Goal: Transaction & Acquisition: Subscribe to service/newsletter

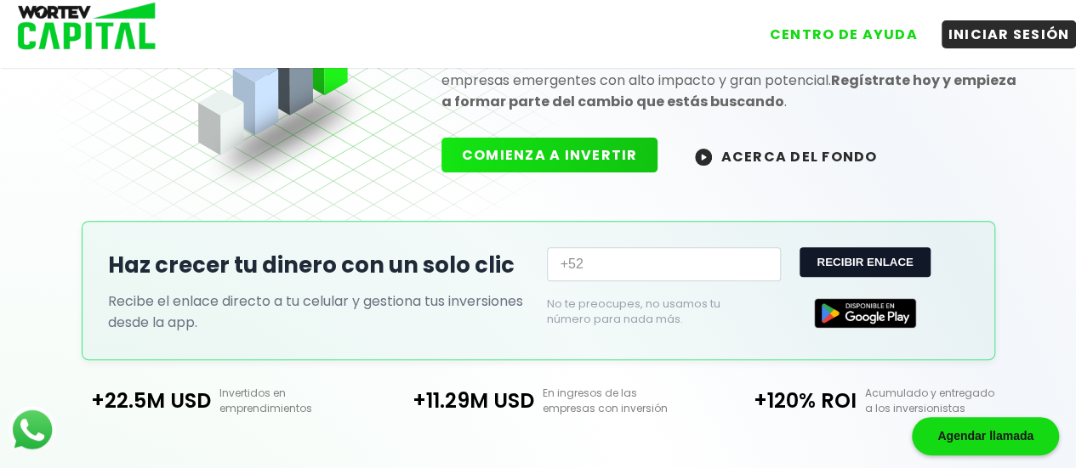
scroll to position [238, 0]
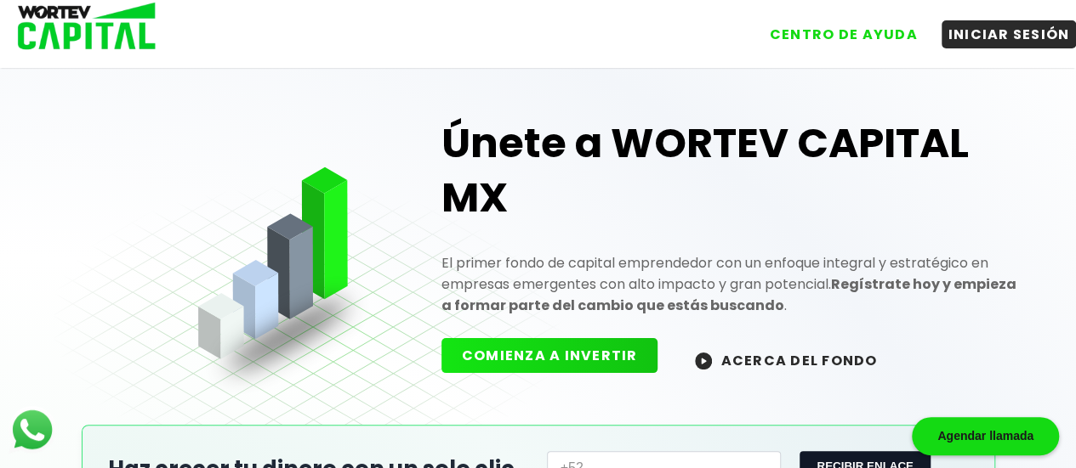
click at [507, 349] on button "COMIENZA A INVERTIR" at bounding box center [549, 355] width 217 height 35
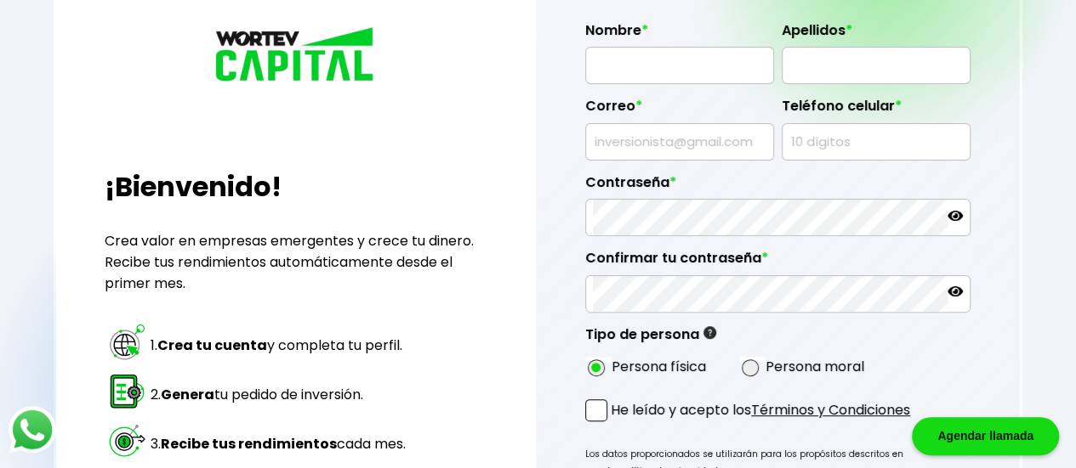
scroll to position [170, 0]
